Goal: Task Accomplishment & Management: Complete application form

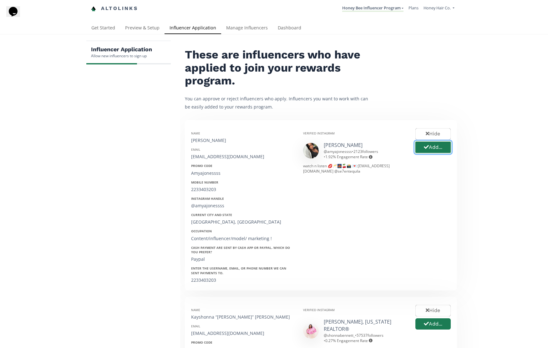
click at [286, 147] on button "Add..." at bounding box center [432, 147] width 37 height 13
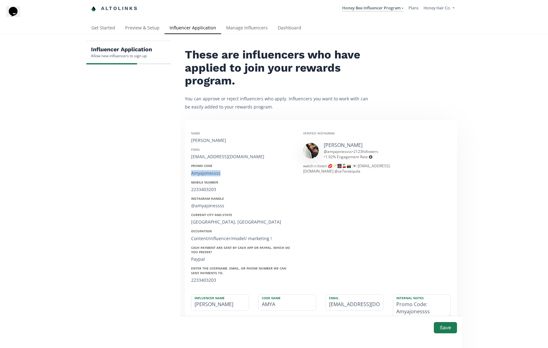
drag, startPoint x: 225, startPoint y: 175, endPoint x: 186, endPoint y: 172, distance: 38.3
click at [186, 172] on div "Name [PERSON_NAME] Email [EMAIL_ADDRESS][DOMAIN_NAME] Promo Code Amyajonessss M…" at bounding box center [242, 205] width 112 height 158
copy div "Amyajonessss"
drag, startPoint x: 225, startPoint y: 305, endPoint x: 172, endPoint y: 299, distance: 53.5
click at [172, 299] on div "Influencer Application Allow new influencers to sign up These are influencers w…" at bounding box center [273, 348] width 375 height 614
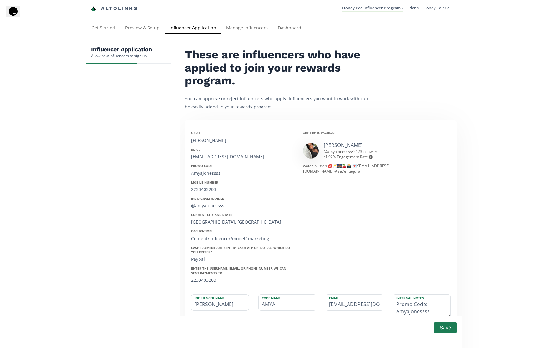
paste input "jonesss"
type input "Amyajonessss"
type input "AMYAJONESSSS"
type input "Amyajonessss"
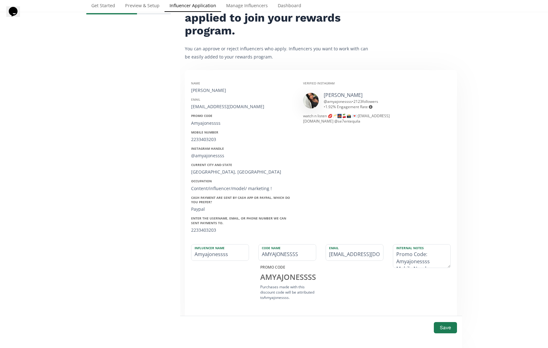
scroll to position [60, 0]
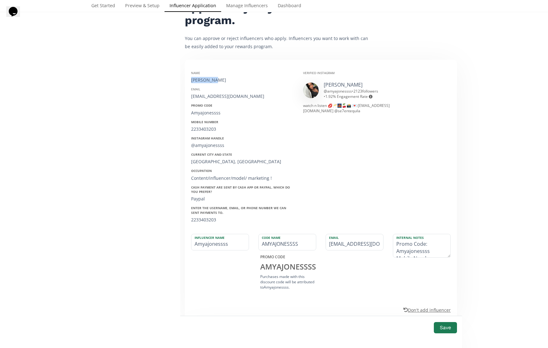
drag, startPoint x: 215, startPoint y: 80, endPoint x: 187, endPoint y: 78, distance: 27.9
click at [187, 78] on div "Name [PERSON_NAME] Email [EMAIL_ADDRESS][DOMAIN_NAME] Promo Code Amyajonessss M…" at bounding box center [242, 145] width 112 height 158
copy div "[PERSON_NAME]"
click at [286, 243] on textarea "Promo Code: Amyajonessss Mobile Number: [PHONE_NUMBER] Instagram Handle: @amyaj…" at bounding box center [421, 245] width 57 height 23
paste textarea "[PERSON_NAME]"
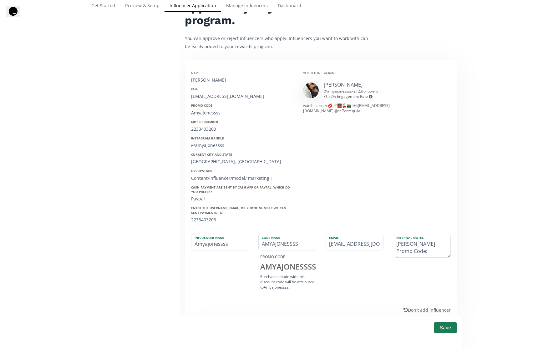
type textarea "[PERSON_NAME] Promo Code: Amyajonessss Mobile Number: [PHONE_NUMBER] Instagram …"
click at [286, 207] on div at bounding box center [433, 145] width 45 height 158
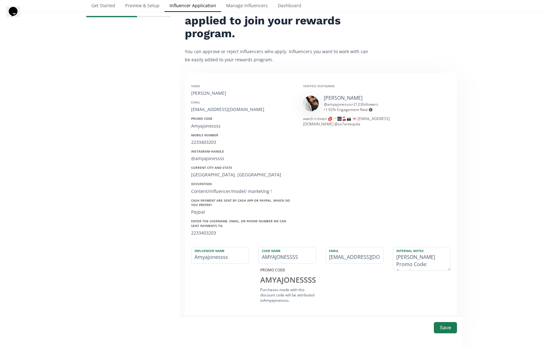
scroll to position [39, 0]
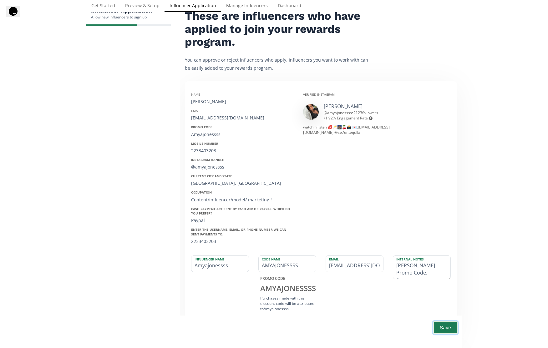
click at [286, 327] on button "Save" at bounding box center [445, 327] width 25 height 13
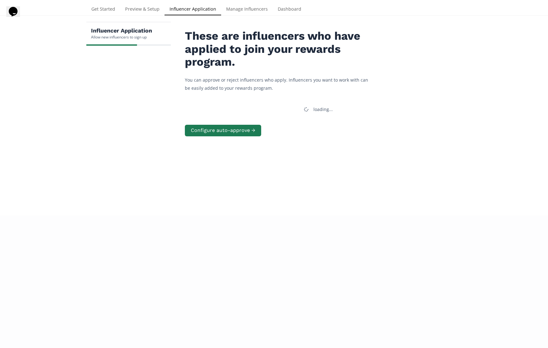
scroll to position [8, 0]
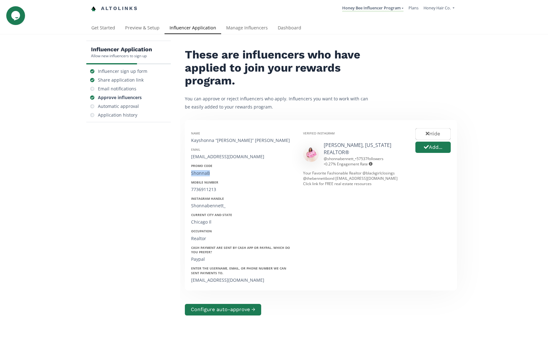
drag, startPoint x: 211, startPoint y: 173, endPoint x: 190, endPoint y: 173, distance: 20.6
click at [190, 173] on div "Name Kayshonna “[PERSON_NAME]” [PERSON_NAME] Email [EMAIL_ADDRESS][DOMAIN_NAME]…" at bounding box center [242, 205] width 112 height 158
copy div "ShonnaB"
click at [437, 150] on button "Add..." at bounding box center [432, 147] width 37 height 13
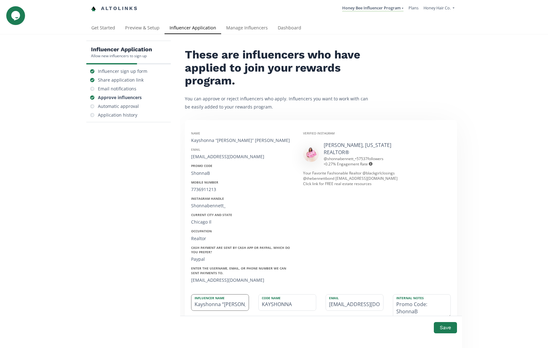
click at [235, 302] on input "Kayshonna “[PERSON_NAME]” [PERSON_NAME]" at bounding box center [219, 303] width 57 height 16
paste input "ShonnaB"
type input "ShonnaB"
type input "SHONNAB"
type input "ShonnaB"
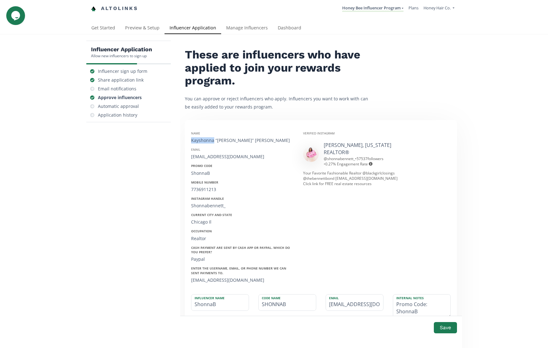
drag, startPoint x: 213, startPoint y: 141, endPoint x: 191, endPoint y: 141, distance: 21.6
click at [191, 141] on div "Kayshonna “[PERSON_NAME]” [PERSON_NAME]" at bounding box center [242, 140] width 103 height 6
copy div "Kayshonna"
click at [396, 303] on textarea "Promo Code: ShonnaB Mobile Number: [PHONE_NUMBER] Instagram Handle: Shonnabenne…" at bounding box center [421, 306] width 57 height 23
paste textarea "Kayshonna"
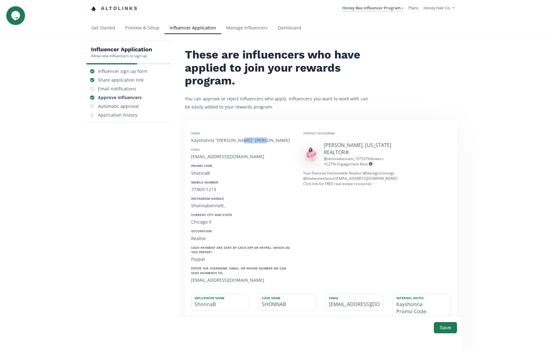
drag, startPoint x: 260, startPoint y: 140, endPoint x: 239, endPoint y: 140, distance: 21.3
click at [239, 140] on div "Kayshonna “[PERSON_NAME]” [PERSON_NAME]" at bounding box center [242, 140] width 103 height 6
copy div "[PERSON_NAME]"
click at [430, 305] on textarea "Kayshonna Promo Code: ShonnaB Mobile Number: [PHONE_NUMBER] Instagram Handle: S…" at bounding box center [421, 306] width 57 height 23
paste textarea "[PERSON_NAME]"
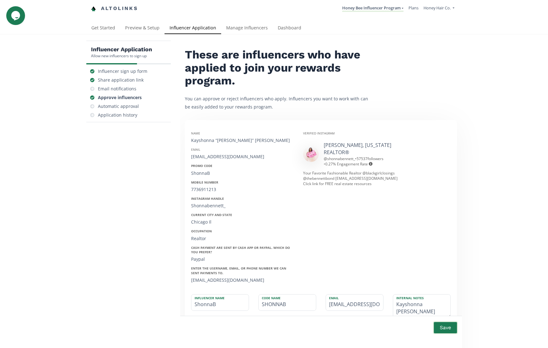
type textarea "Kayshonna [PERSON_NAME] Promo Code: ShonnaB Mobile Number: [PHONE_NUMBER] Insta…"
click at [443, 330] on button "Save" at bounding box center [445, 327] width 25 height 13
